Goal: Task Accomplishment & Management: Manage account settings

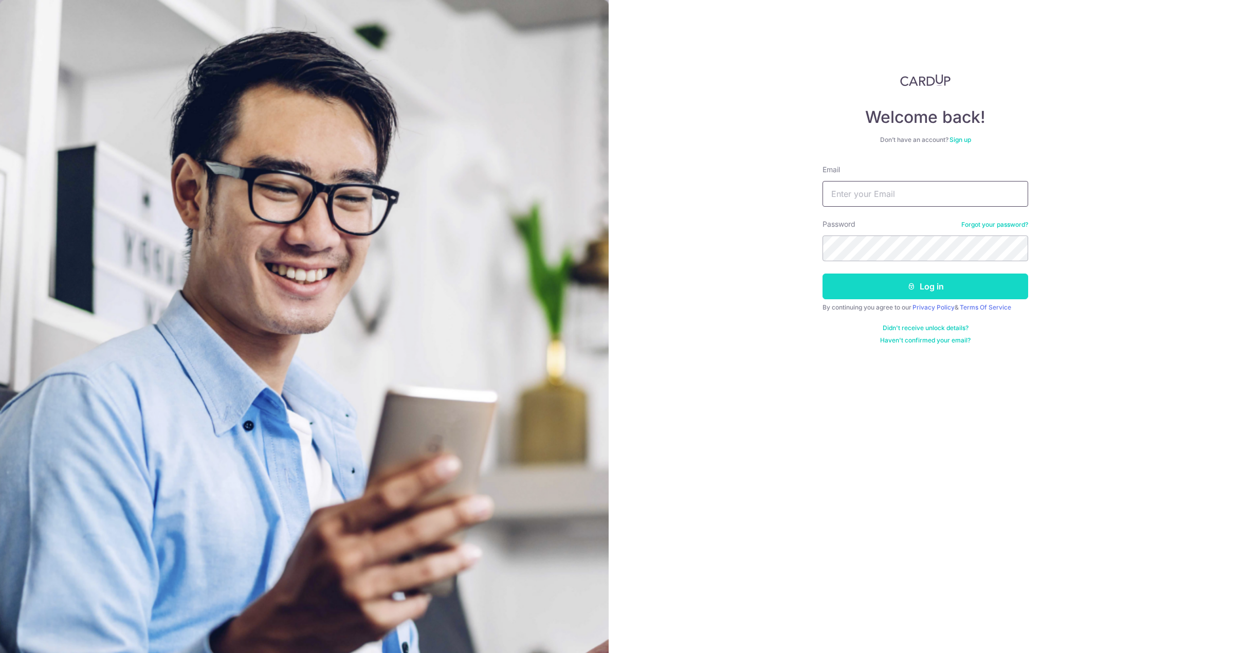
type input "[EMAIL_ADDRESS][DOMAIN_NAME]"
click at [885, 298] on form "Email [EMAIL_ADDRESS][DOMAIN_NAME] Password Forgot your password? Log in By con…" at bounding box center [925, 254] width 206 height 180
click at [889, 291] on button "Log in" at bounding box center [925, 286] width 206 height 26
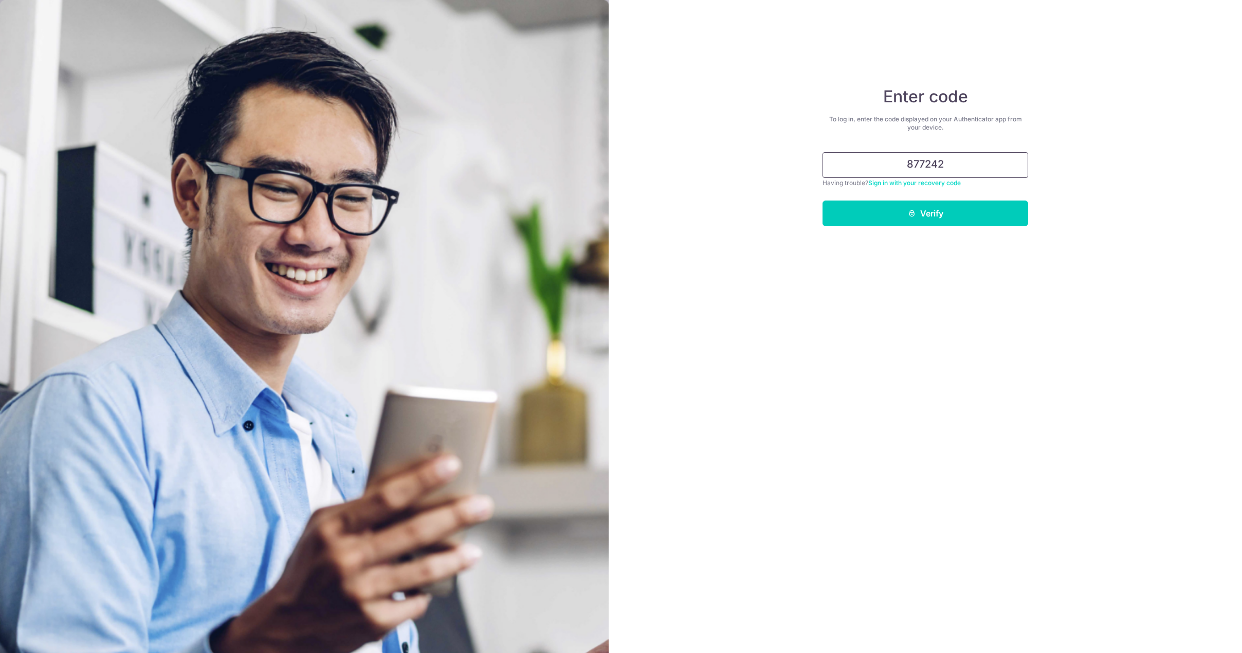
type input "877242"
click at [822, 200] on button "Verify" at bounding box center [925, 213] width 206 height 26
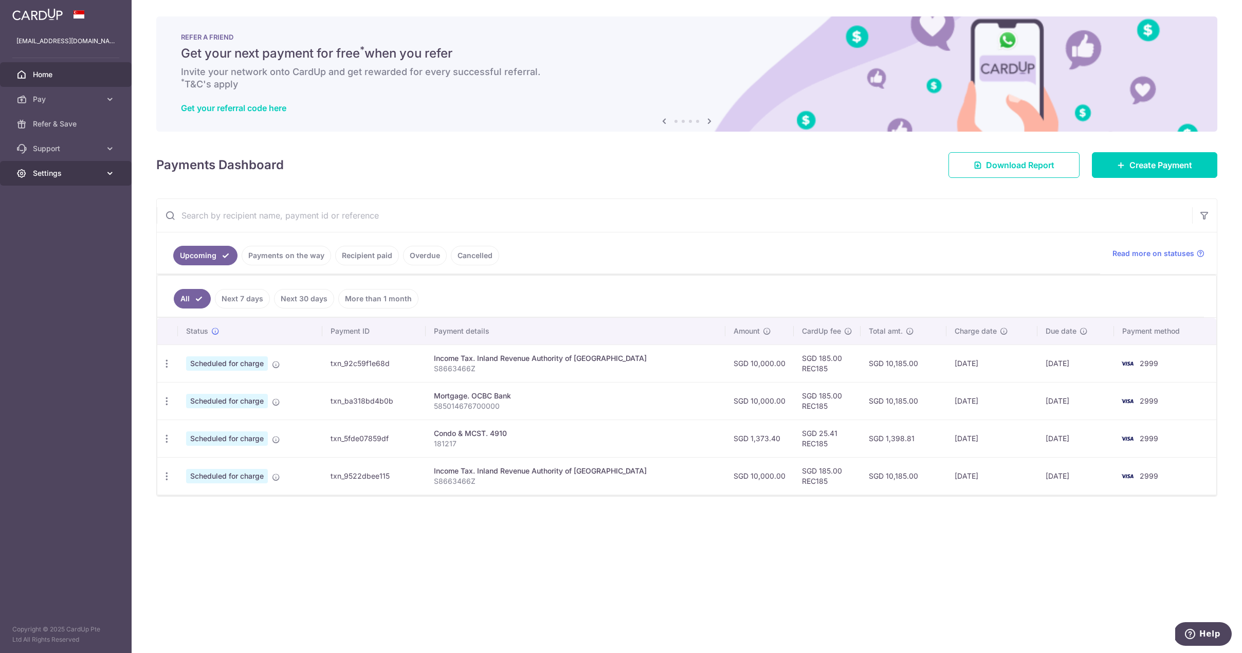
click at [55, 173] on span "Settings" at bounding box center [67, 173] width 68 height 10
